Goal: Task Accomplishment & Management: Manage account settings

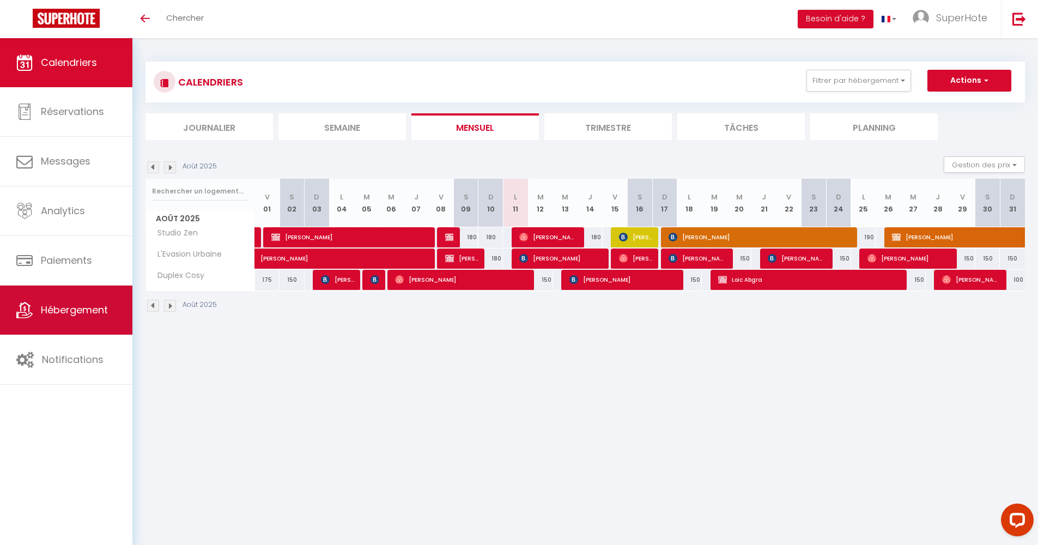
click at [57, 315] on span "Hébergement" at bounding box center [74, 310] width 67 height 14
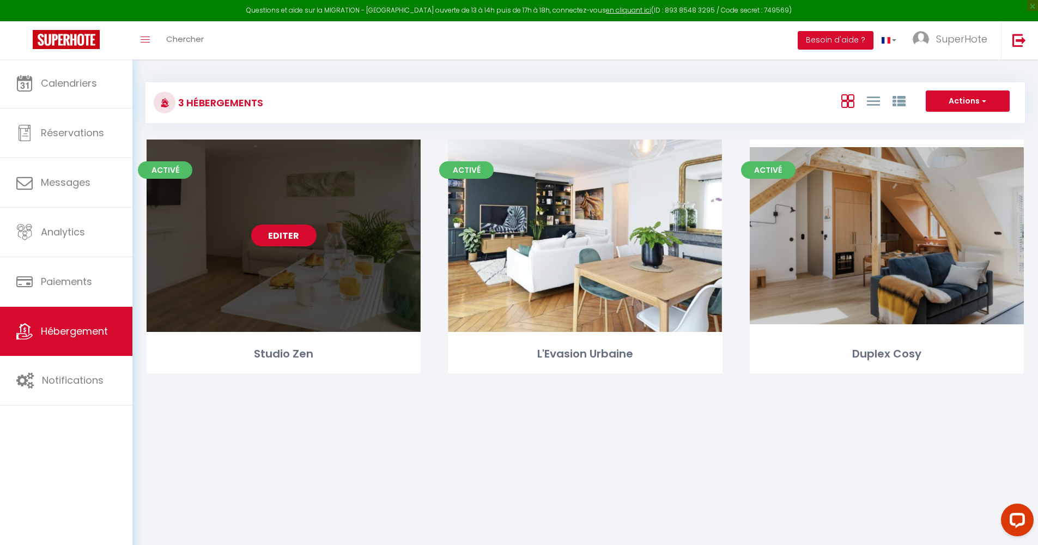
click at [280, 237] on link "Editer" at bounding box center [283, 236] width 65 height 22
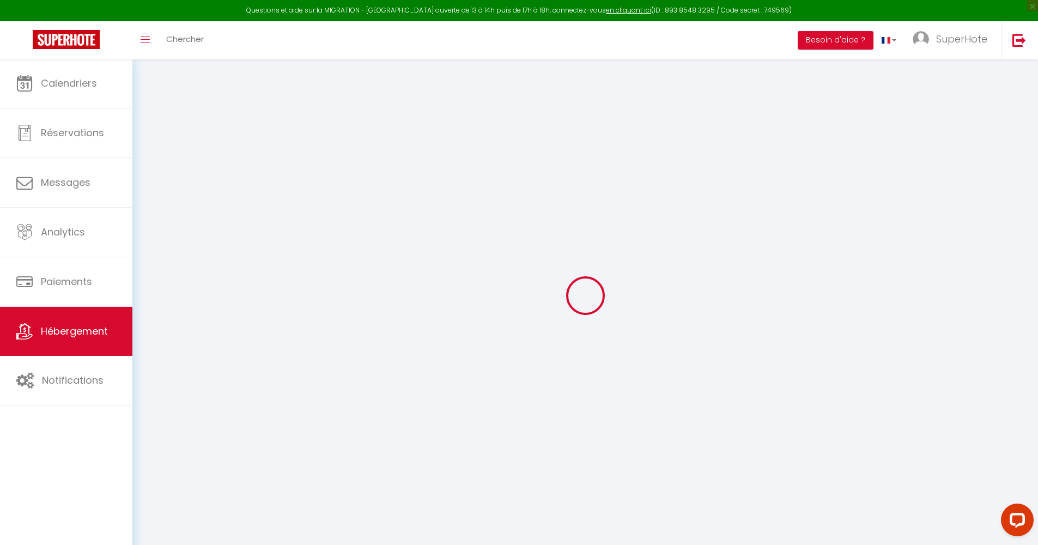
select select "16:00"
select select "23:00"
select select "10:00"
select select "30"
select select "120"
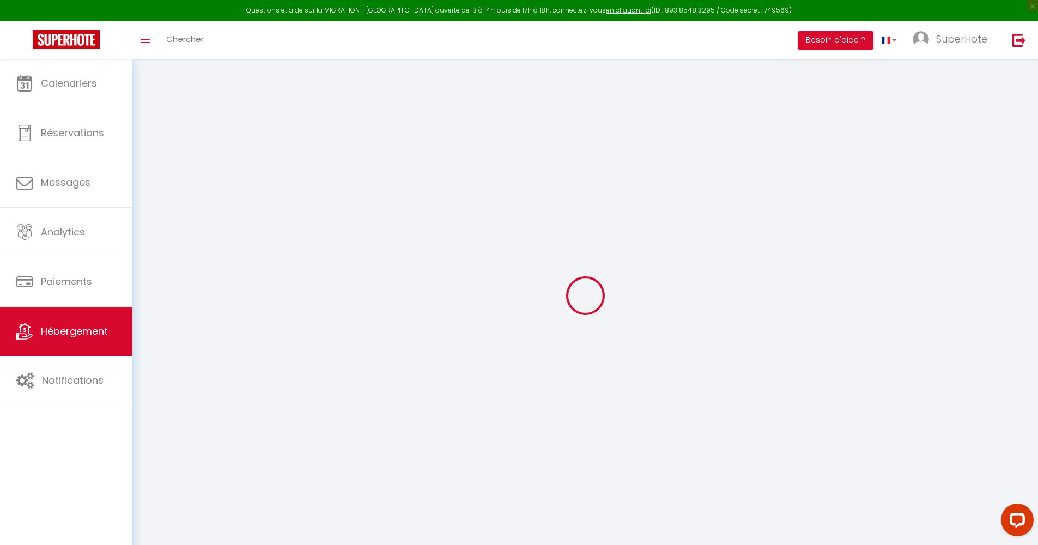
select select "13539"
select select "21800"
select select "+ 17 %"
select select "+ 25 %"
select select "+ 10 %"
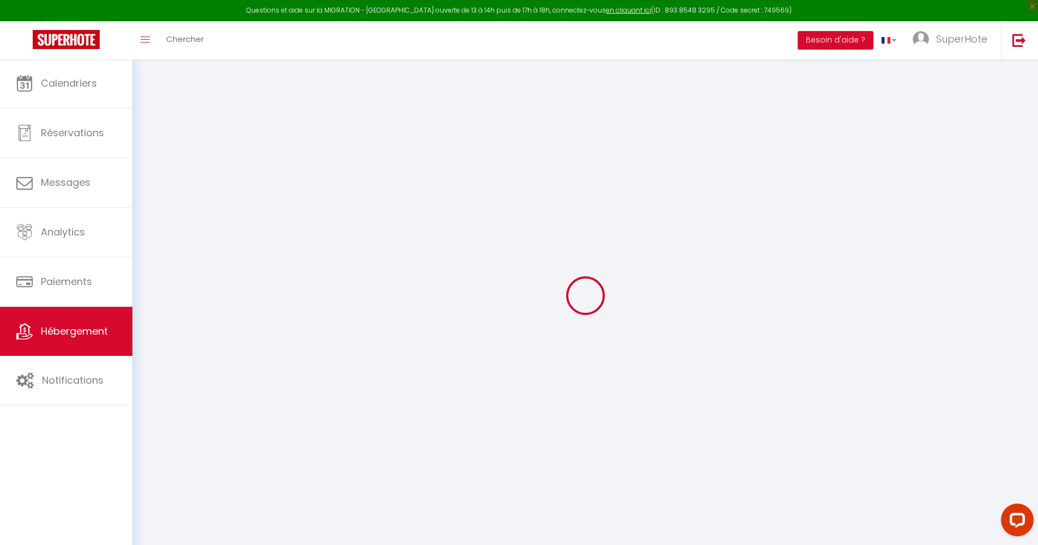
select select "+ 15 %"
select select
checkbox input "true"
checkbox input "false"
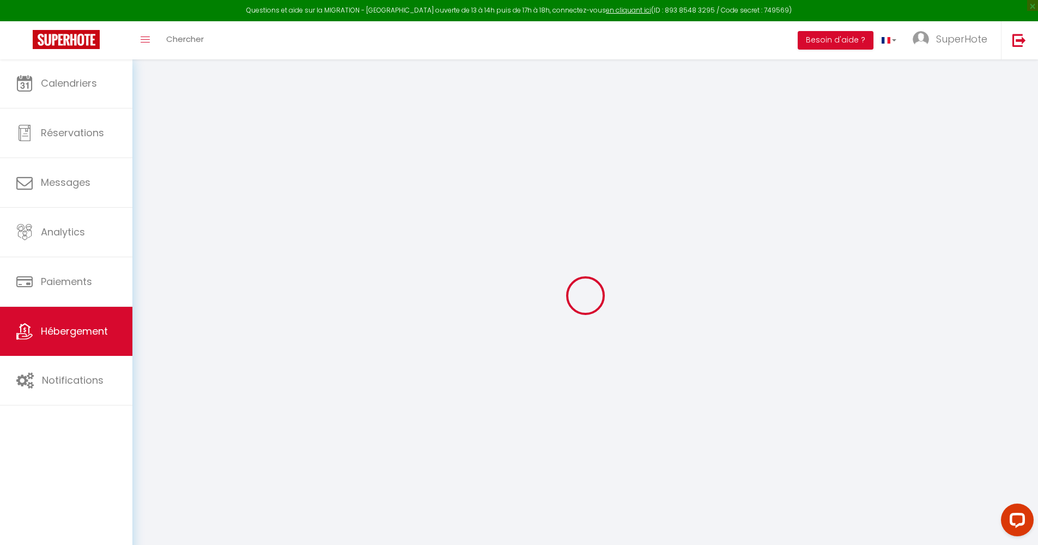
checkbox input "false"
select select
checkbox input "true"
checkbox input "false"
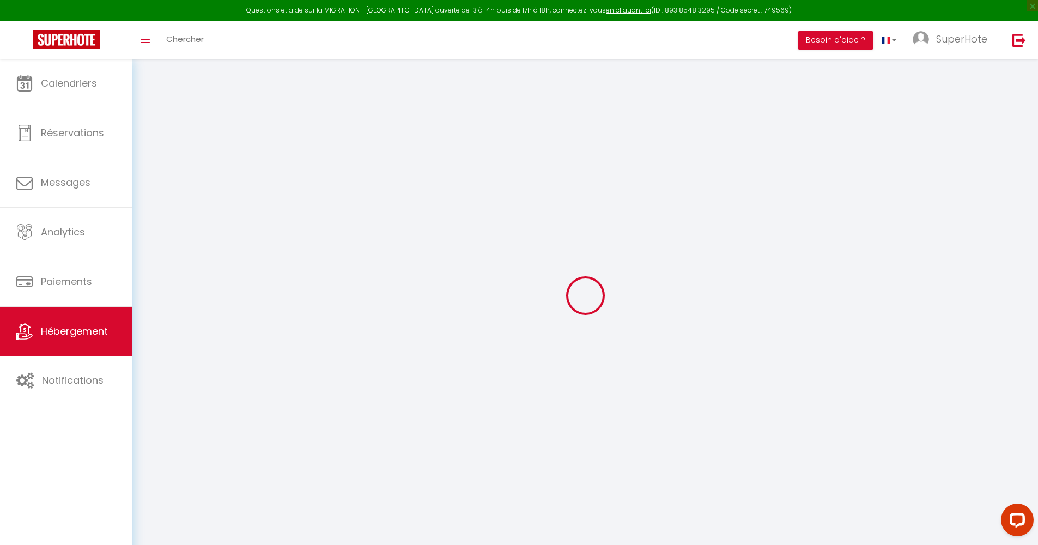
checkbox input "false"
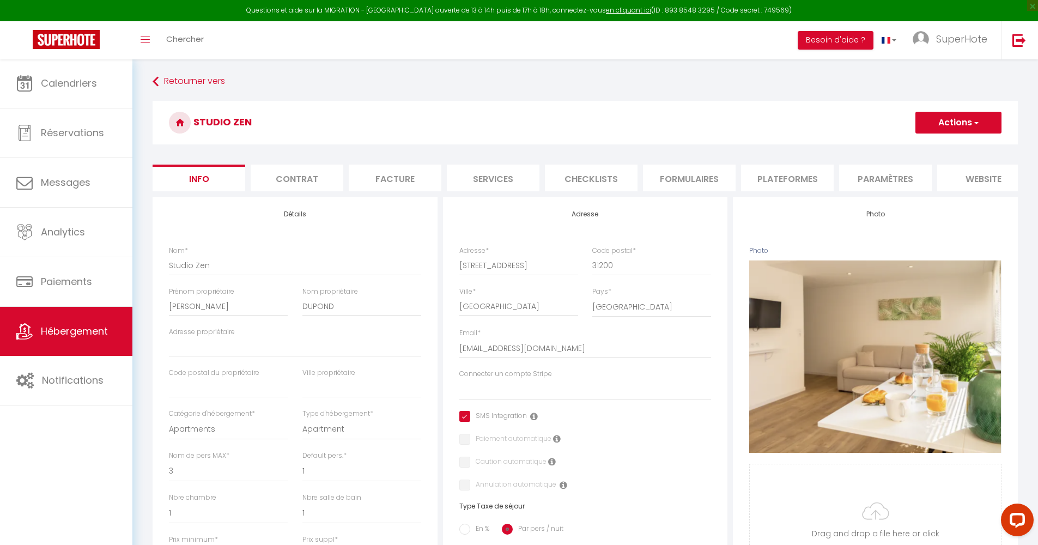
click at [878, 186] on li "Paramètres" at bounding box center [885, 178] width 93 height 27
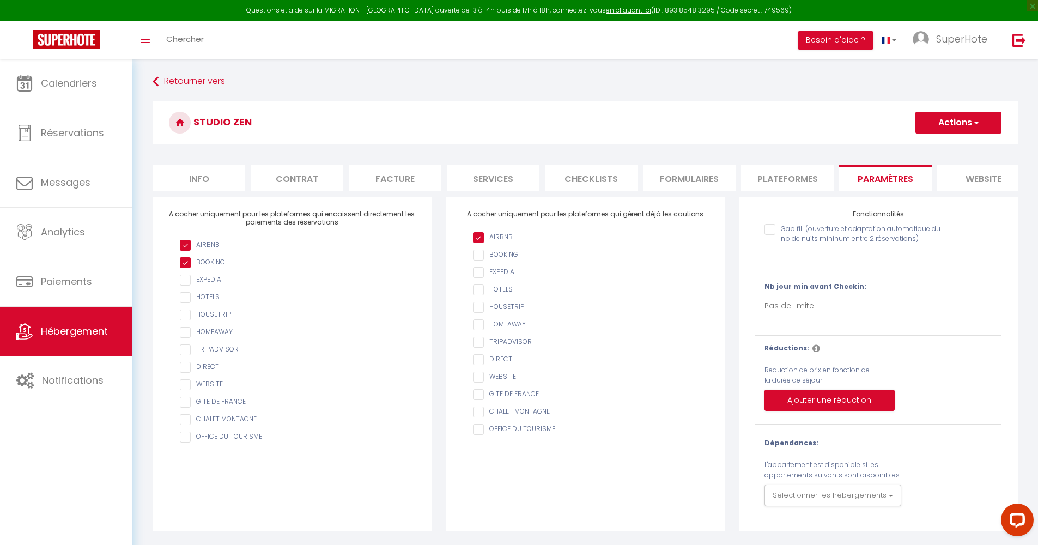
click at [798, 182] on li "Plateformes" at bounding box center [787, 178] width 93 height 27
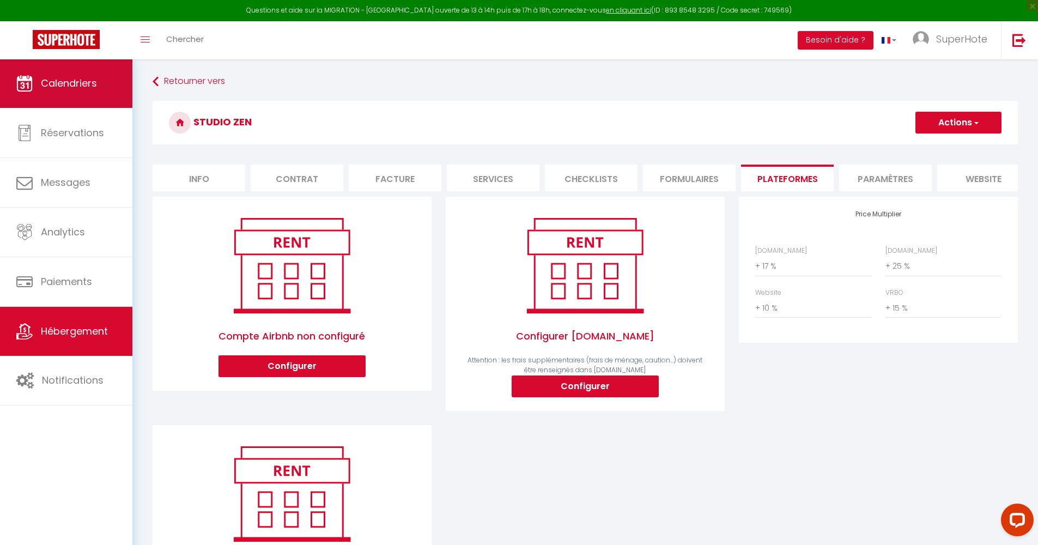
click at [66, 74] on link "Calendriers" at bounding box center [66, 83] width 132 height 49
